Goal: Task Accomplishment & Management: Use online tool/utility

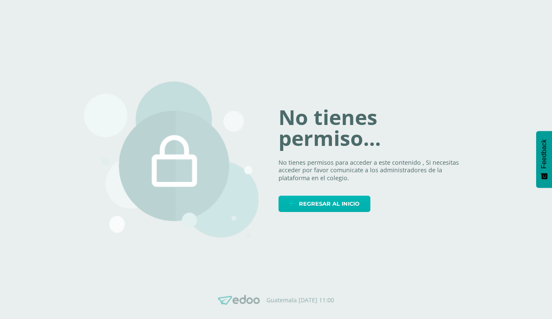
click at [328, 200] on span "Regresar al inicio" at bounding box center [329, 203] width 61 height 15
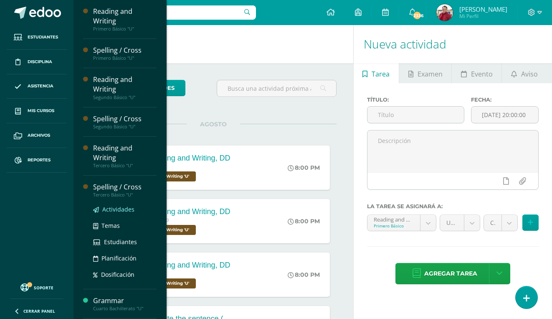
click at [128, 205] on span "Actividades" at bounding box center [118, 209] width 32 height 8
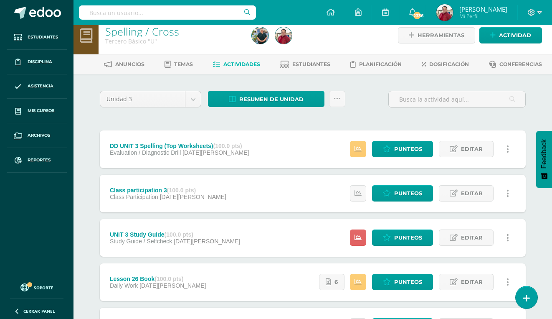
scroll to position [10, 0]
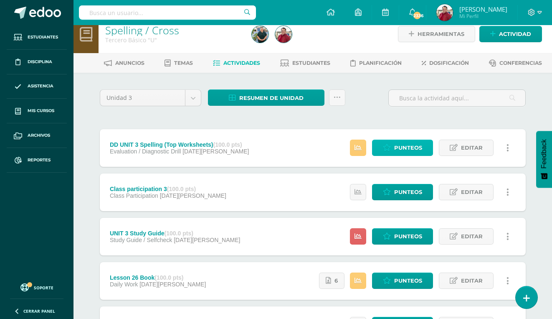
click at [406, 140] on span "Punteos" at bounding box center [409, 147] width 28 height 15
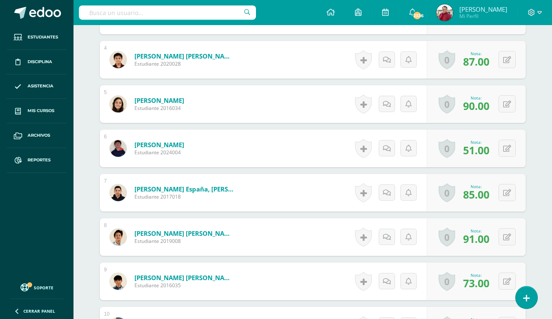
scroll to position [751, 0]
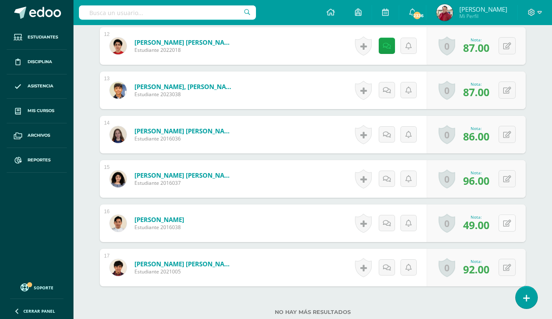
click at [507, 220] on icon at bounding box center [508, 223] width 8 height 7
type input "60"
click at [389, 220] on icon at bounding box center [387, 223] width 8 height 7
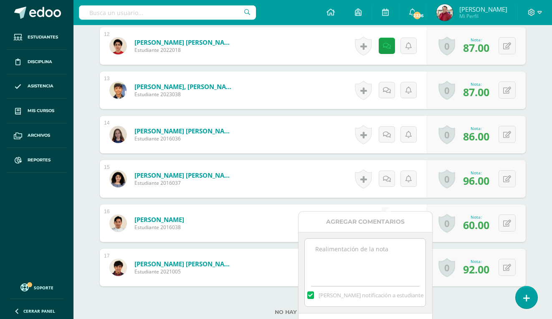
click at [381, 257] on textarea at bounding box center [365, 260] width 121 height 42
type textarea "49 (oral test)"
click at [314, 293] on label at bounding box center [311, 295] width 7 height 8
click at [0, 0] on input "[PERSON_NAME] notificación a estudiante" at bounding box center [0, 0] width 0 height 0
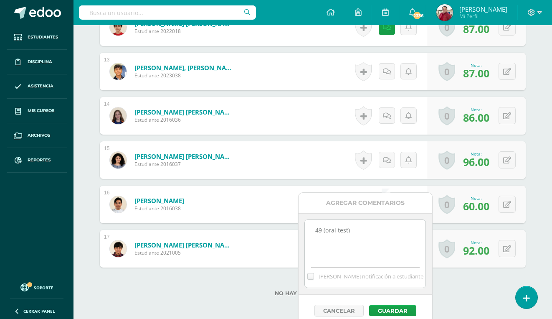
scroll to position [777, 0]
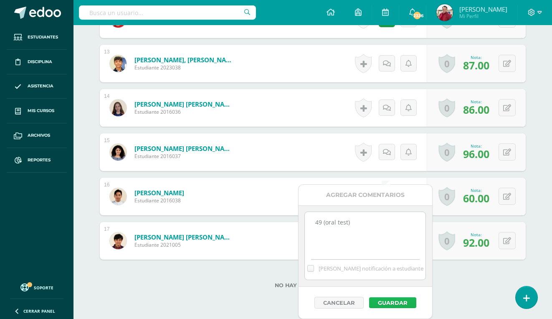
click at [389, 303] on button "Guardar" at bounding box center [392, 302] width 47 height 11
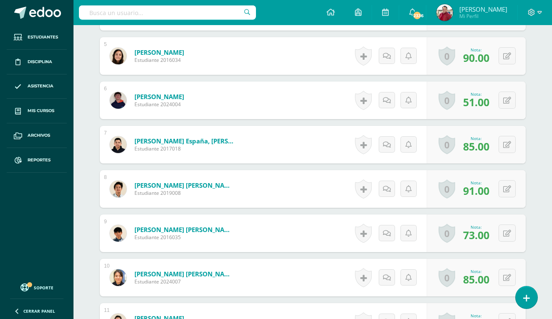
scroll to position [0, 0]
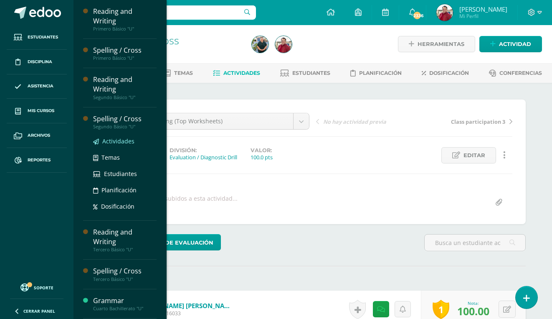
click at [113, 137] on span "Actividades" at bounding box center [118, 141] width 32 height 8
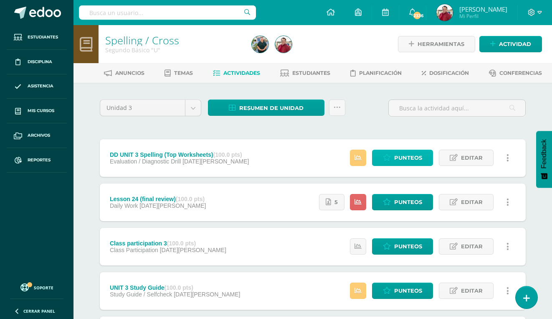
click at [403, 150] on span "Punteos" at bounding box center [409, 157] width 28 height 15
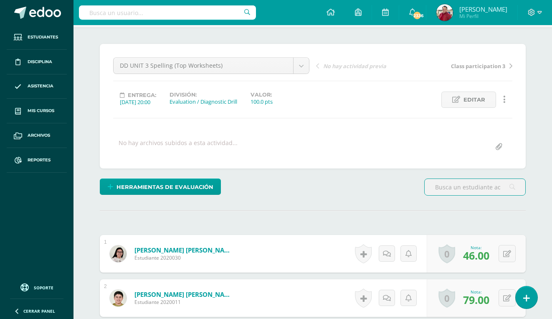
scroll to position [102, 0]
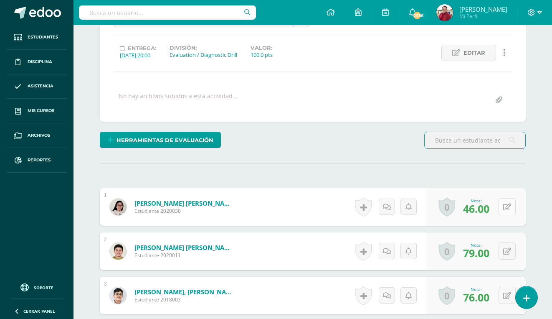
click at [505, 204] on icon at bounding box center [508, 207] width 8 height 7
type input "60"
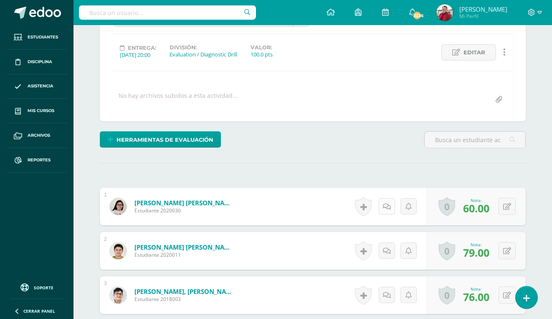
click at [385, 198] on link at bounding box center [387, 206] width 16 height 16
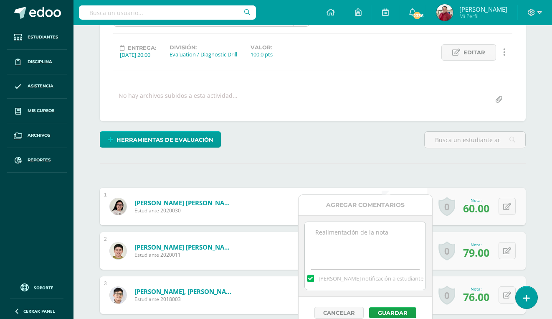
click at [369, 233] on textarea at bounding box center [365, 243] width 121 height 42
type textarea "46 oral test done"
click at [314, 280] on label at bounding box center [311, 279] width 7 height 8
click at [0, 0] on input "[PERSON_NAME] notificación a estudiante" at bounding box center [0, 0] width 0 height 0
click at [385, 310] on button "Guardar" at bounding box center [392, 312] width 47 height 11
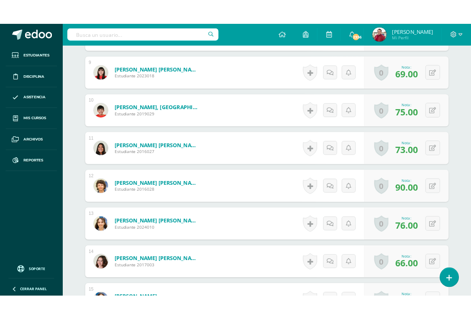
scroll to position [662, 0]
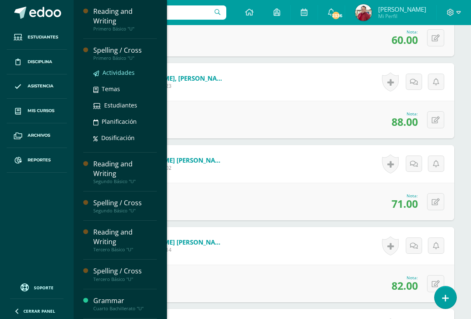
click at [111, 69] on span "Actividades" at bounding box center [118, 73] width 32 height 8
